Goal: Information Seeking & Learning: Learn about a topic

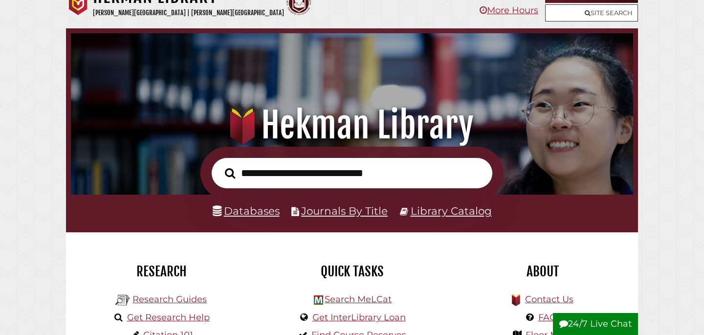
scroll to position [28, 0]
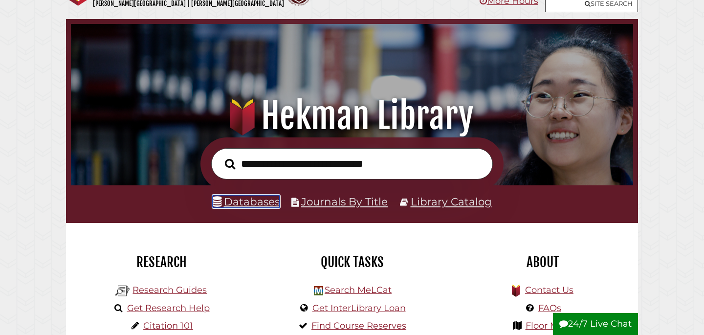
click at [270, 206] on link "Databases" at bounding box center [246, 201] width 67 height 13
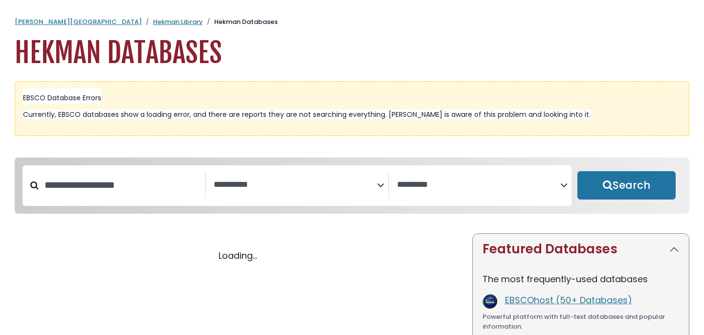
select select "Database Subject Filter"
select select "Database Vendors Filter"
select select "Database Subject Filter"
select select "Database Vendors Filter"
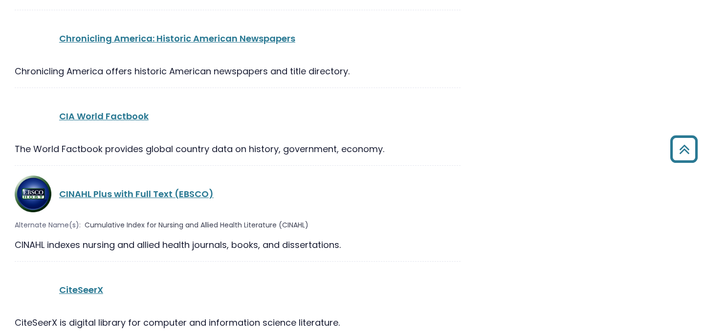
scroll to position [4695, 0]
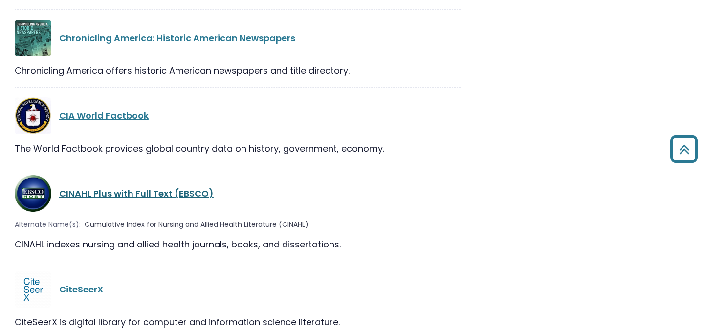
click at [169, 187] on link "CINAHL Plus with Full Text (EBSCO)" at bounding box center [136, 193] width 155 height 12
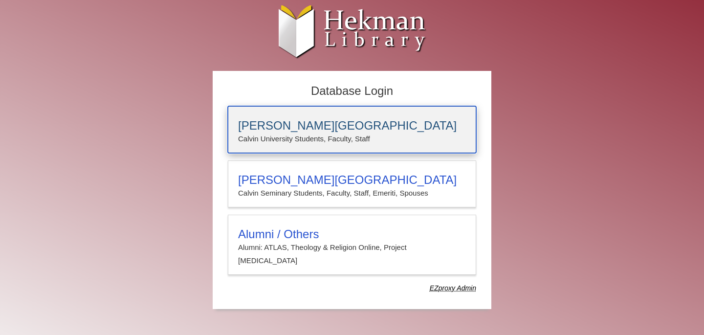
click at [355, 150] on div "Calvin University Calvin University Students, Faculty, Staff" at bounding box center [352, 129] width 248 height 47
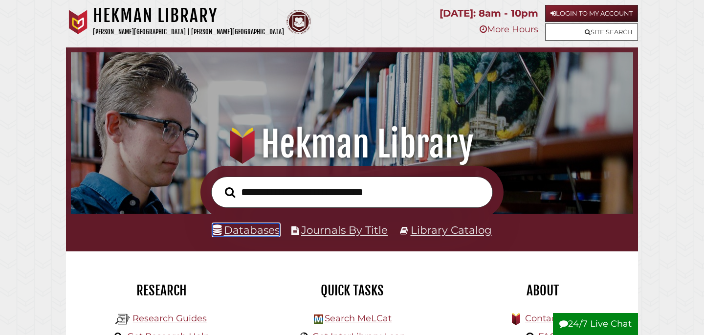
click at [262, 229] on link "Databases" at bounding box center [246, 229] width 67 height 13
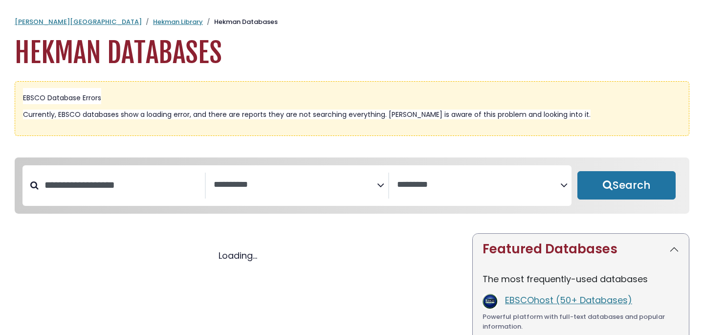
select select "Database Subject Filter"
select select "Database Vendors Filter"
select select "Database Subject Filter"
select select "Database Vendors Filter"
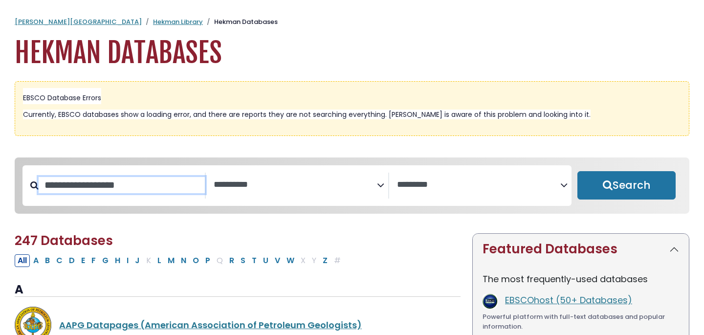
click at [160, 186] on input "Search database by title or keyword" at bounding box center [122, 185] width 166 height 16
type input "*****"
click at [577, 171] on button "Search" at bounding box center [626, 185] width 98 height 28
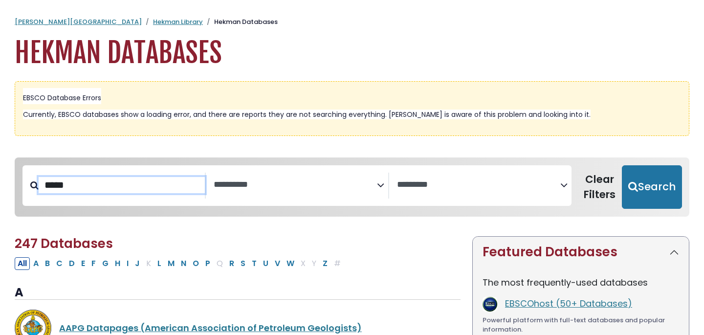
select select "Database Subject Filter"
select select "Database Vendors Filter"
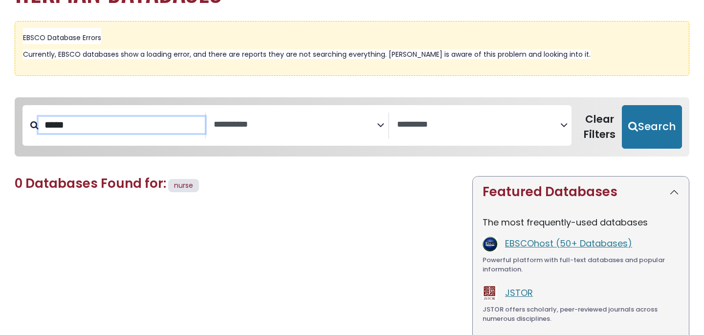
scroll to position [77, 0]
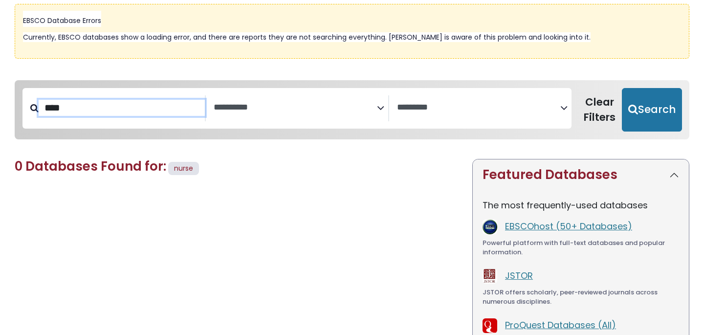
type input "****"
click at [622, 88] on button "Search" at bounding box center [652, 110] width 60 height 44
select select "Database Subject Filter"
select select "Database Vendors Filter"
type input "*"
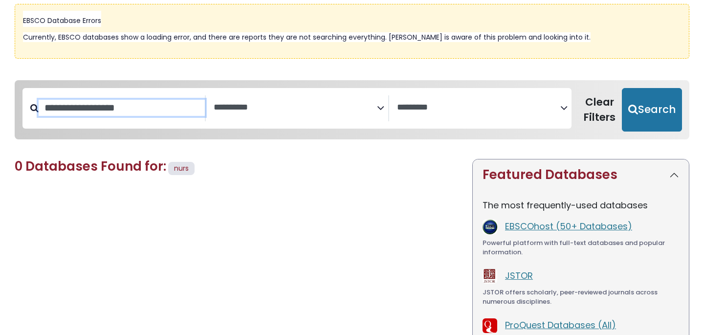
click at [622, 88] on button "Search" at bounding box center [652, 110] width 60 height 44
select select "Database Subject Filter"
select select "Database Vendors Filter"
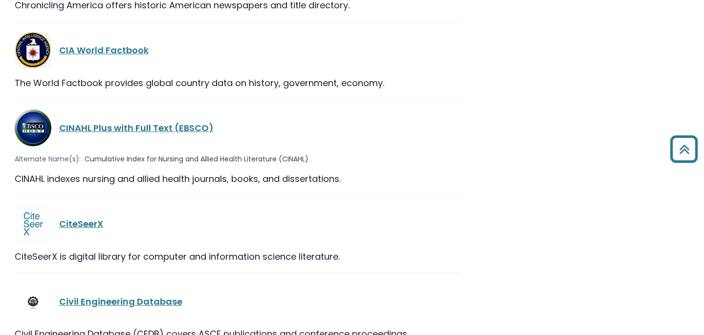
scroll to position [4762, 0]
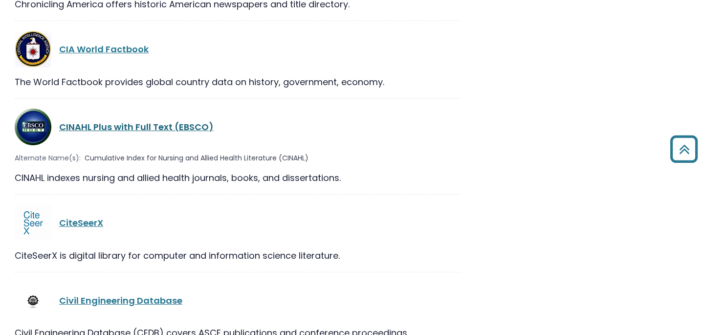
click at [169, 121] on link "CINAHL Plus with Full Text (EBSCO)" at bounding box center [136, 127] width 155 height 12
